Goal: Information Seeking & Learning: Find specific fact

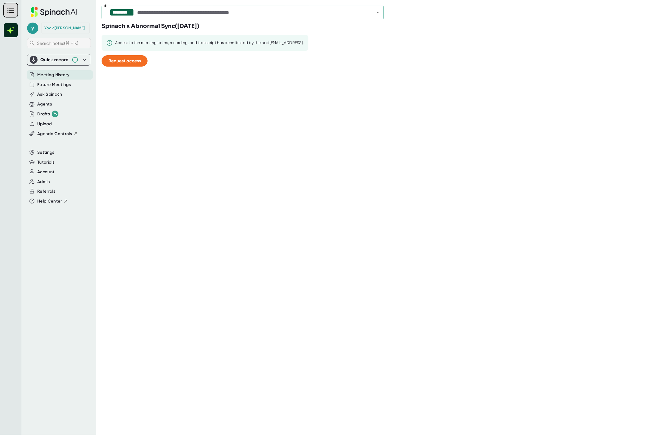
click at [70, 41] on span "Search notes (⌘ + K)" at bounding box center [57, 43] width 41 height 5
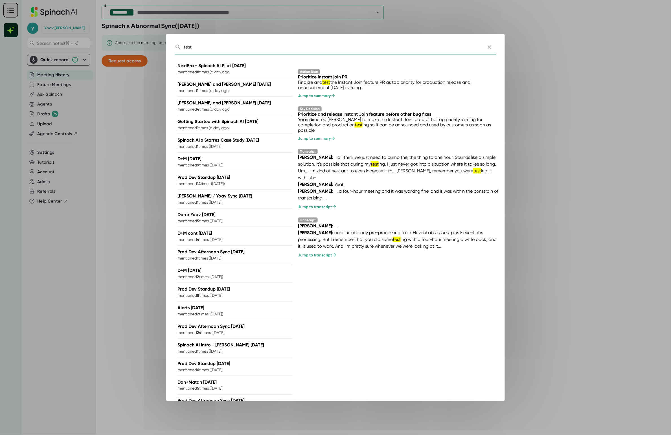
scroll to position [116, 0]
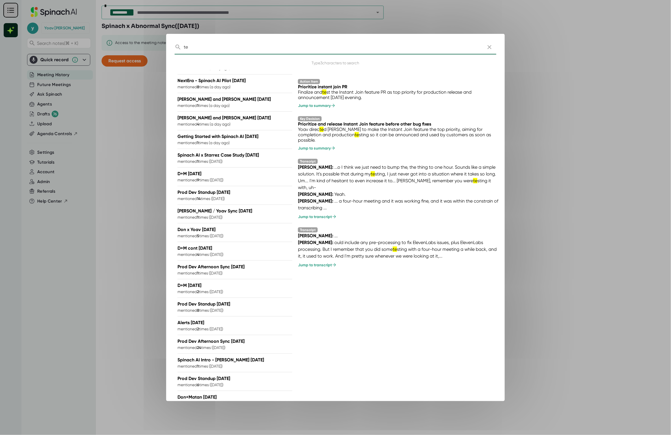
type input "t"
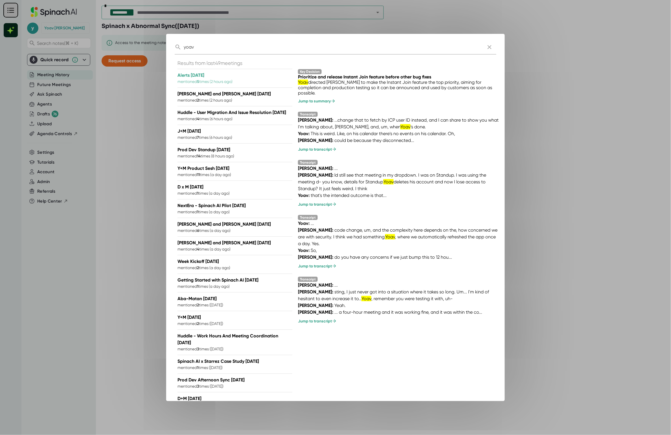
click at [231, 63] on div "Results from last 49 meetings" at bounding box center [235, 64] width 115 height 9
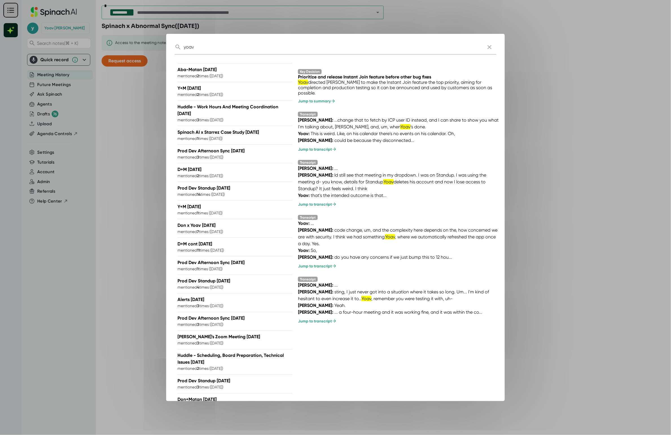
scroll to position [195, 0]
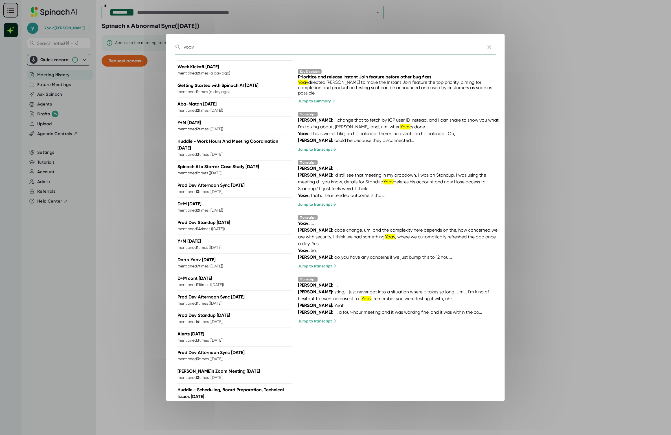
click at [205, 48] on input "yoav" at bounding box center [332, 47] width 297 height 15
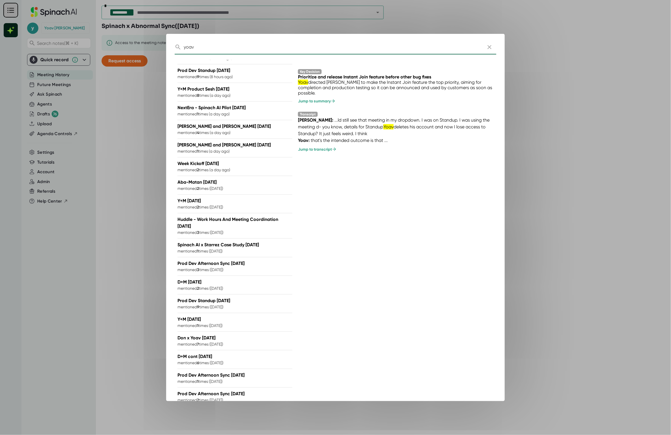
scroll to position [0, 0]
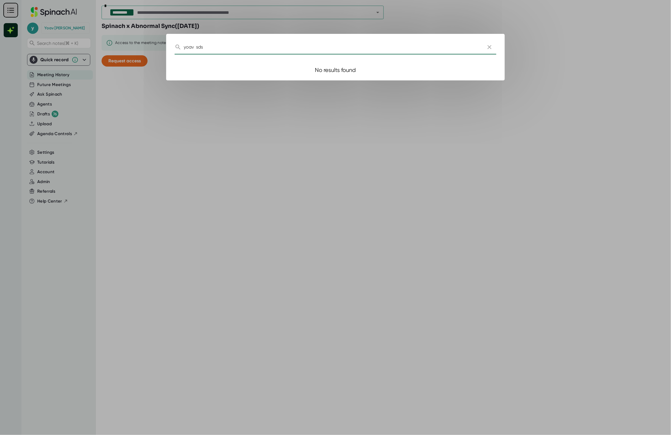
click at [233, 47] on input "yoav sds" at bounding box center [332, 47] width 297 height 15
type input "yoav sds"
